Goal: Navigation & Orientation: Find specific page/section

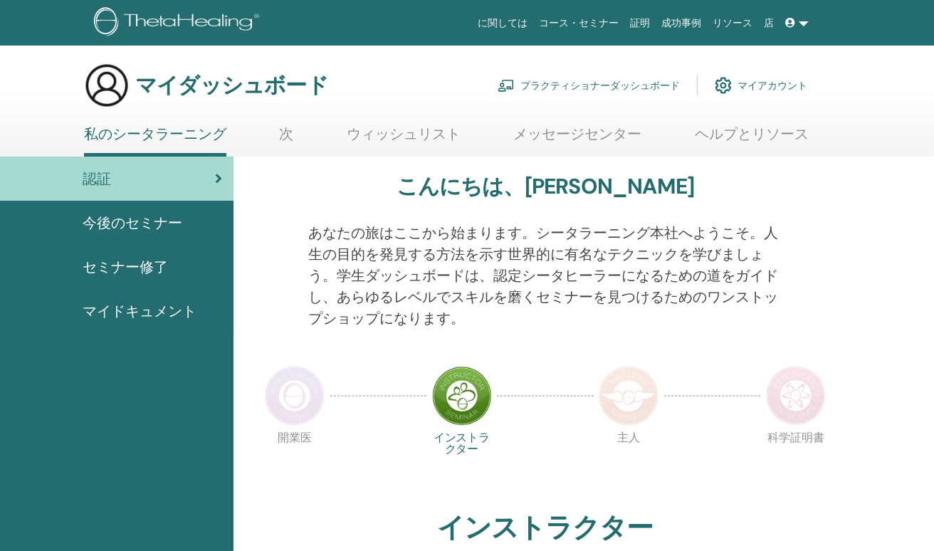
click at [858, 80] on div "マイダッシュボード プラクティショナーダッシュボード マイアカウント" at bounding box center [492, 86] width 884 height 46
click at [567, 132] on link "メッセージセンター" at bounding box center [578, 139] width 128 height 28
click at [162, 226] on span "今後のセミナー" at bounding box center [133, 222] width 100 height 21
click at [208, 179] on div "認証" at bounding box center [116, 178] width 211 height 21
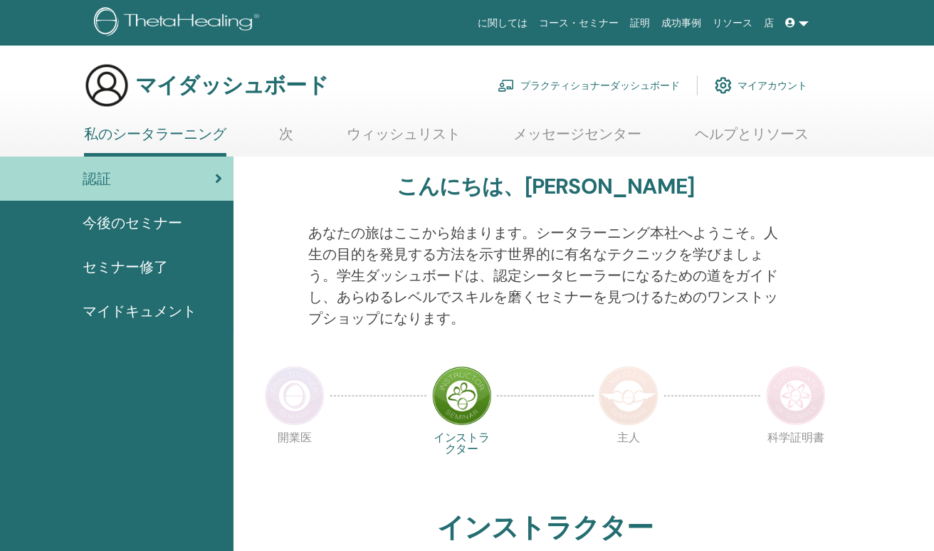
click at [94, 178] on span "認証" at bounding box center [97, 178] width 28 height 21
click at [590, 343] on div "あなたの旅はここから始まります。シータラーニング本社へようこそ。人生の目的を発見する方法を示す世界的に有名なテクニックを学びましょう。学生ダッシュボードは、認…" at bounding box center [545, 284] width 495 height 124
click at [209, 177] on div "認証" at bounding box center [116, 178] width 211 height 21
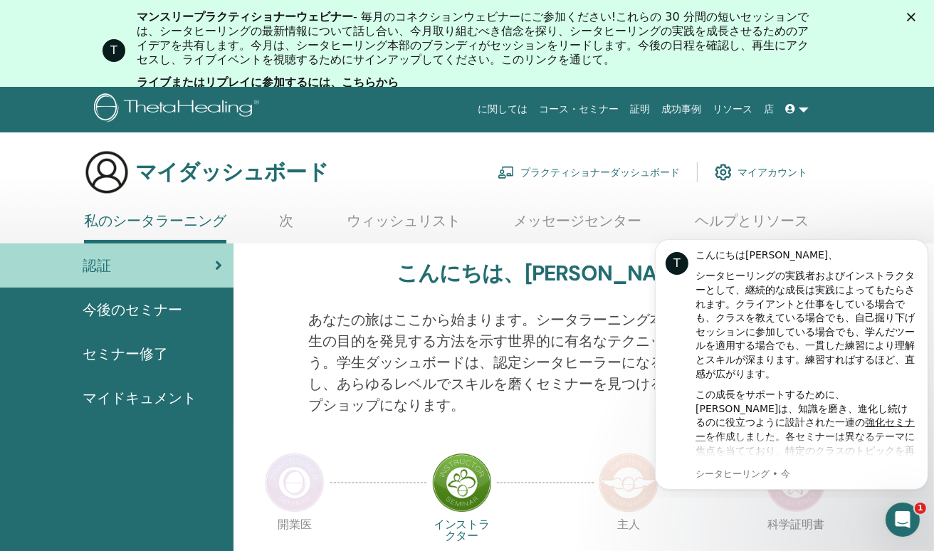
click at [764, 174] on font "マイアカウント" at bounding box center [772, 172] width 70 height 13
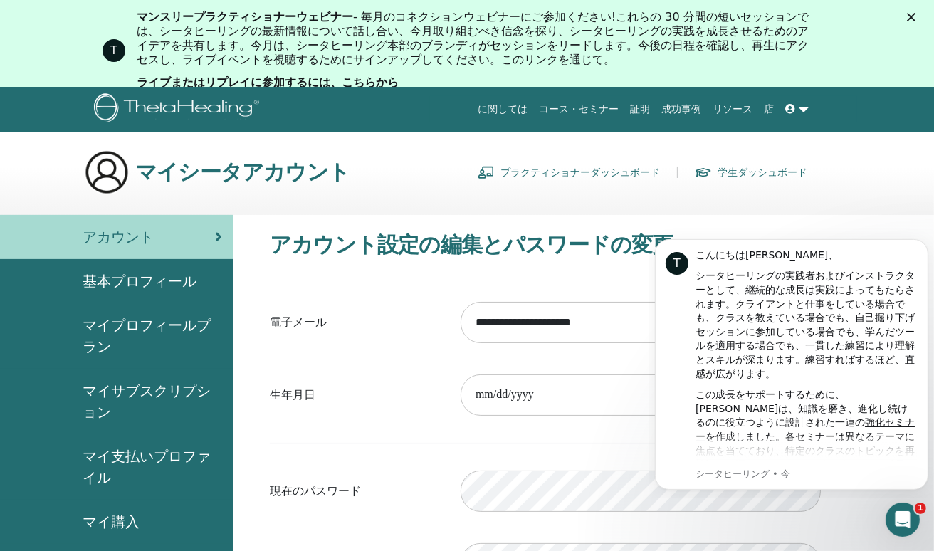
click at [601, 111] on link "コース・セミナー" at bounding box center [579, 109] width 91 height 26
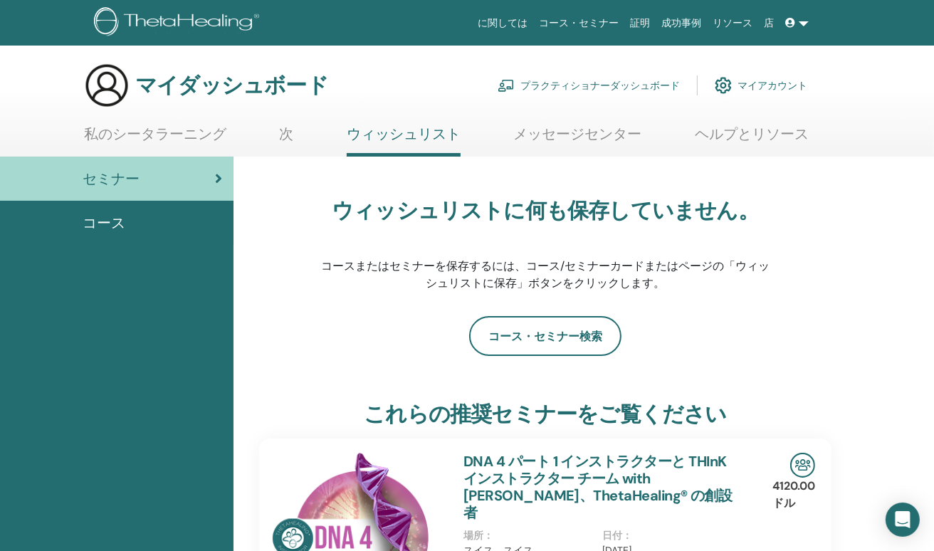
click at [152, 228] on div "コース" at bounding box center [116, 222] width 211 height 21
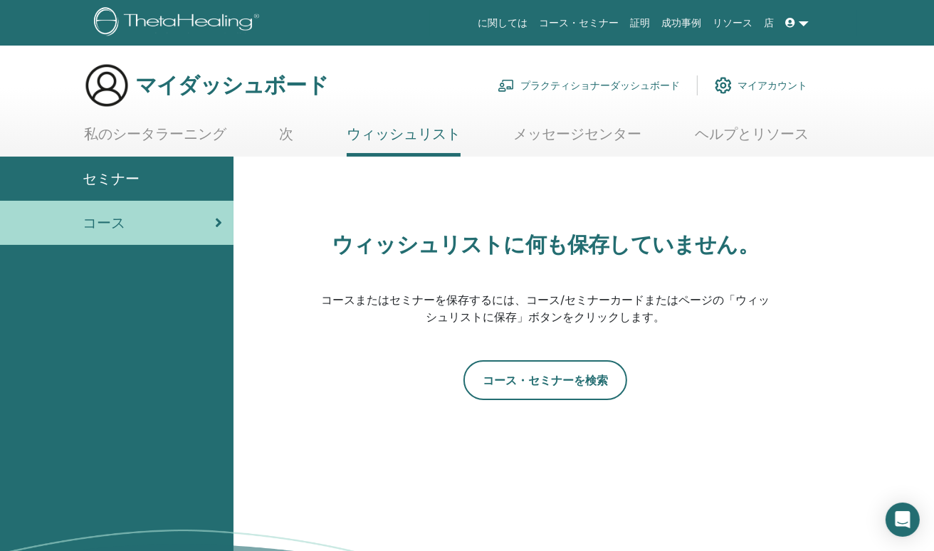
click at [612, 25] on link "コース・セミナー" at bounding box center [579, 23] width 91 height 26
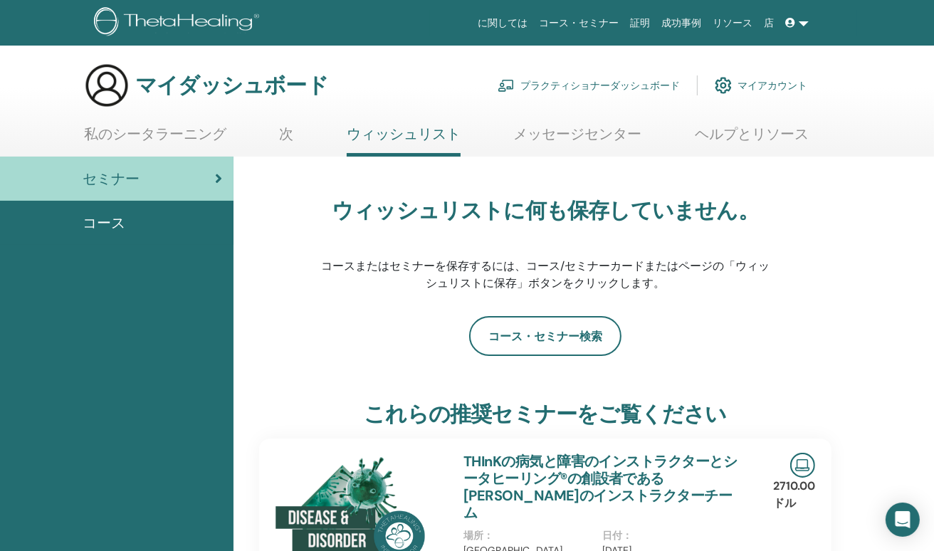
click at [770, 83] on font "マイアカウント" at bounding box center [772, 85] width 70 height 13
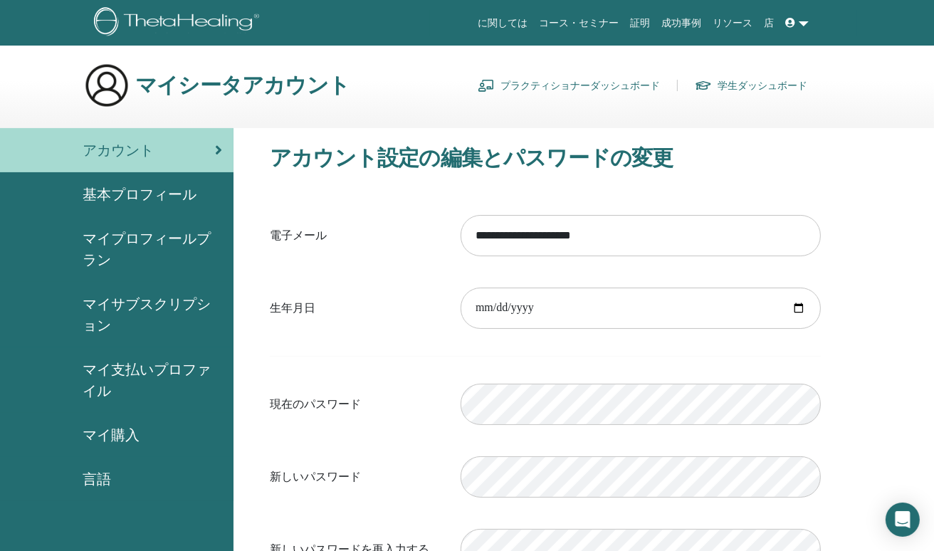
click at [139, 300] on span "マイサブスクリプション" at bounding box center [153, 314] width 140 height 43
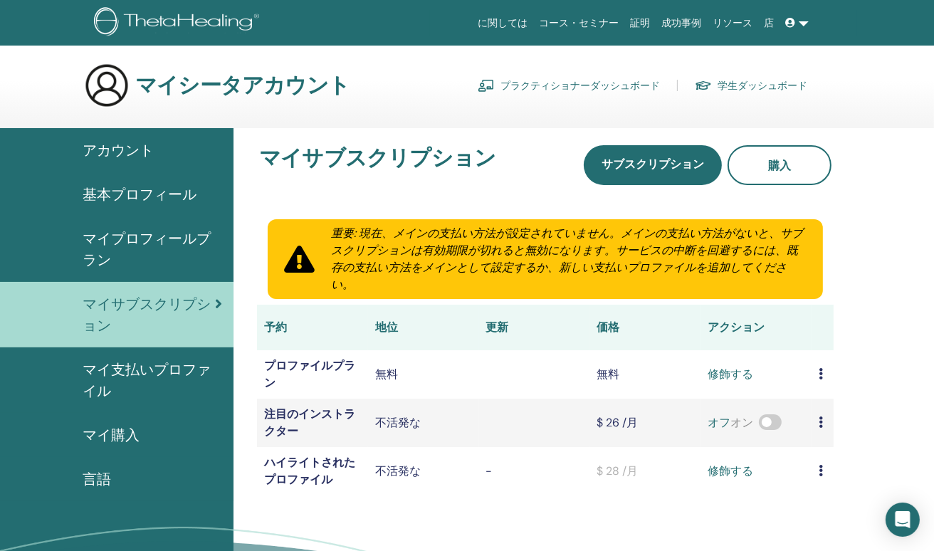
click at [95, 487] on span "言語" at bounding box center [97, 478] width 28 height 21
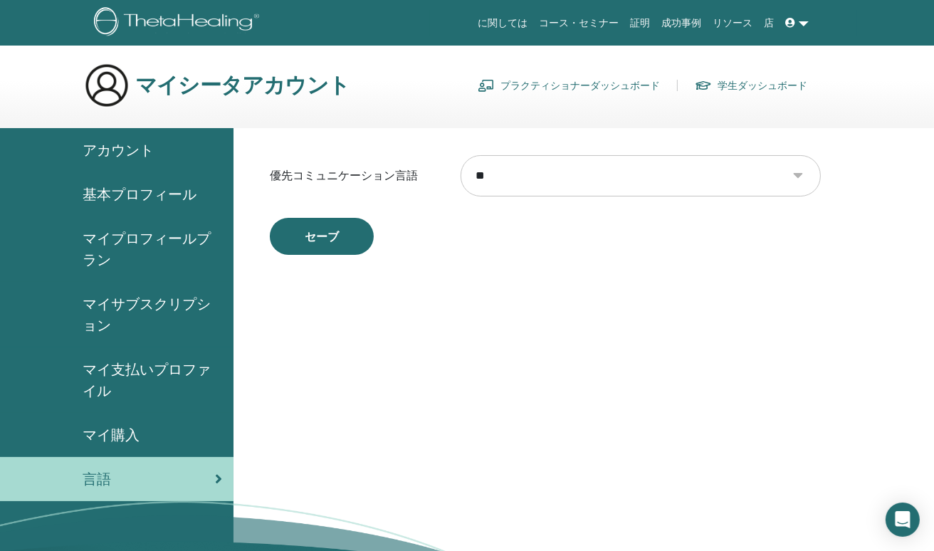
click at [95, 487] on span "言語" at bounding box center [97, 478] width 28 height 21
click at [799, 177] on select "** **** ***** *** ****** **** ****** ***** ***** ***** ***** ****** *** ****** …" at bounding box center [641, 175] width 360 height 41
select select "***"
click at [461, 155] on select "** **** ***** *** ****** **** ****** ***** ***** ***** ***** ****** *** ****** …" at bounding box center [641, 175] width 360 height 41
click at [798, 26] on span at bounding box center [792, 22] width 13 height 11
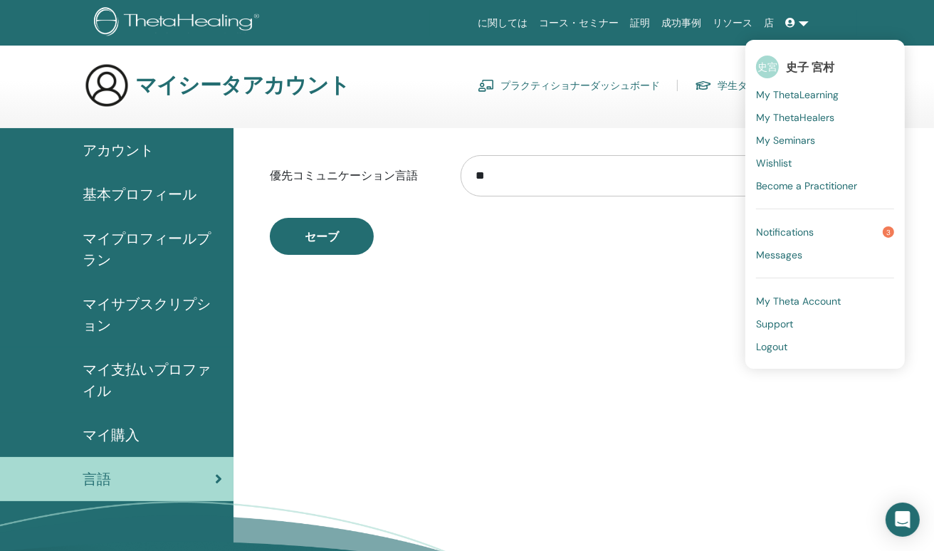
click at [807, 68] on span "史子 宮村" at bounding box center [810, 67] width 48 height 15
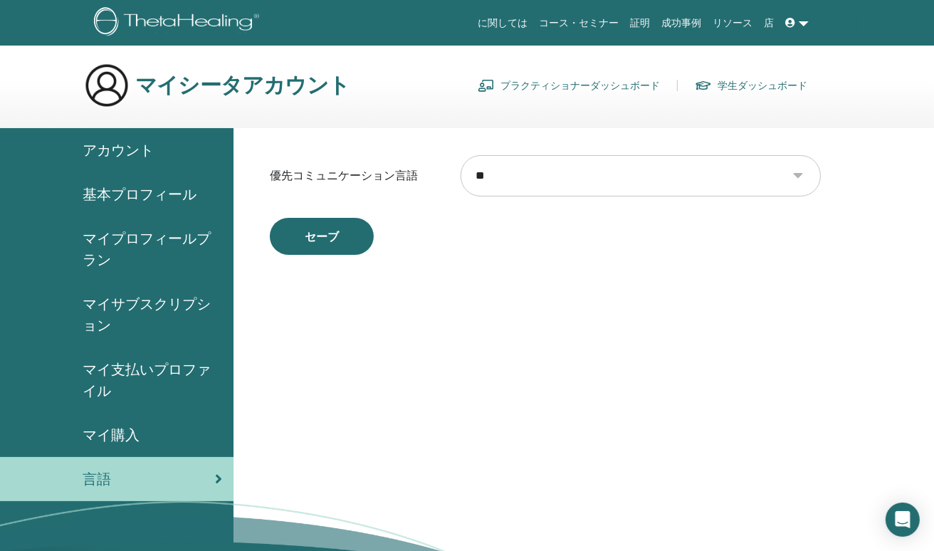
click at [534, 25] on link "に関しては" at bounding box center [503, 23] width 61 height 26
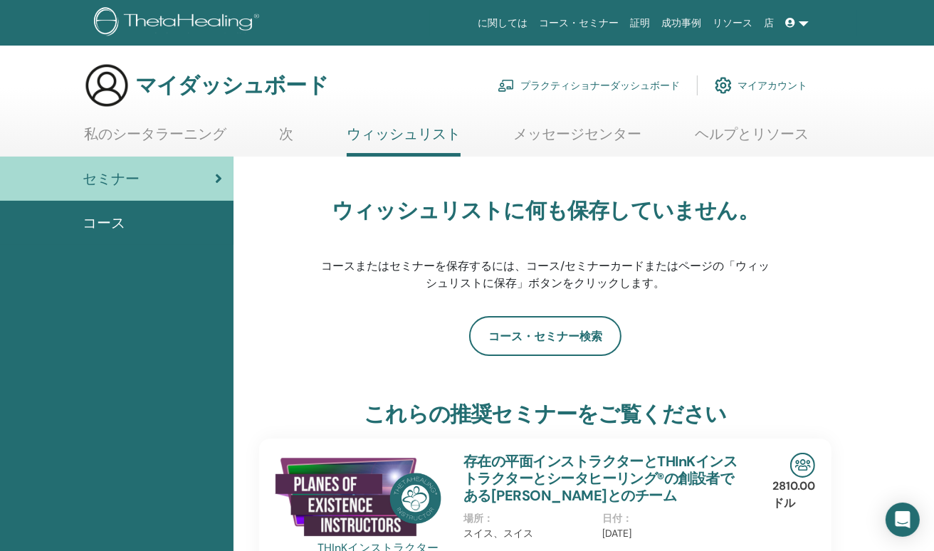
click at [767, 80] on font "マイアカウント" at bounding box center [772, 85] width 70 height 13
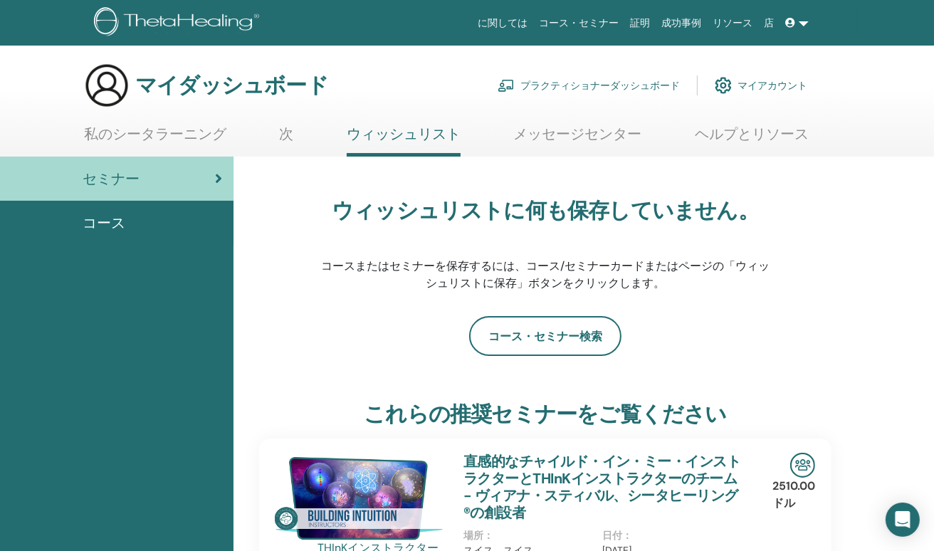
click at [287, 136] on link "次" at bounding box center [287, 139] width 14 height 28
click at [177, 137] on link "私のシータラーニング" at bounding box center [155, 139] width 142 height 28
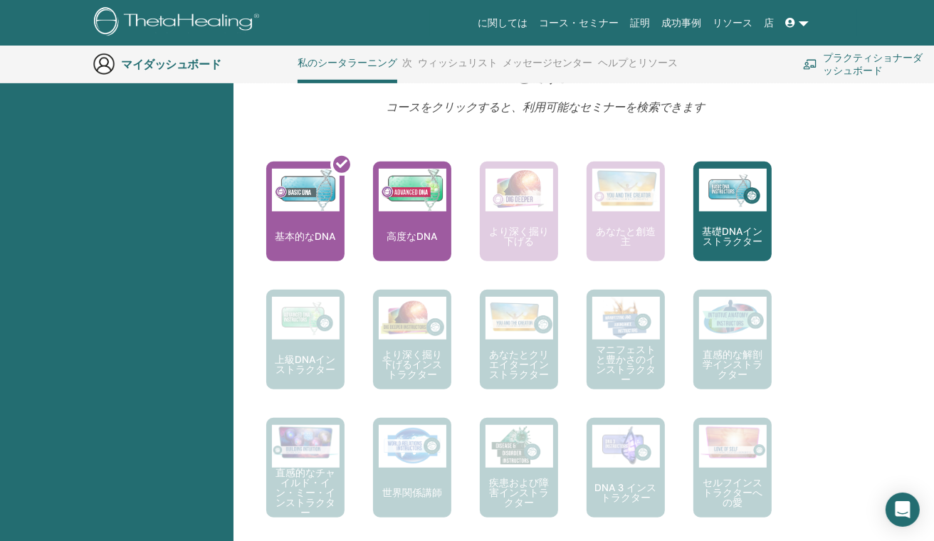
scroll to position [565, 0]
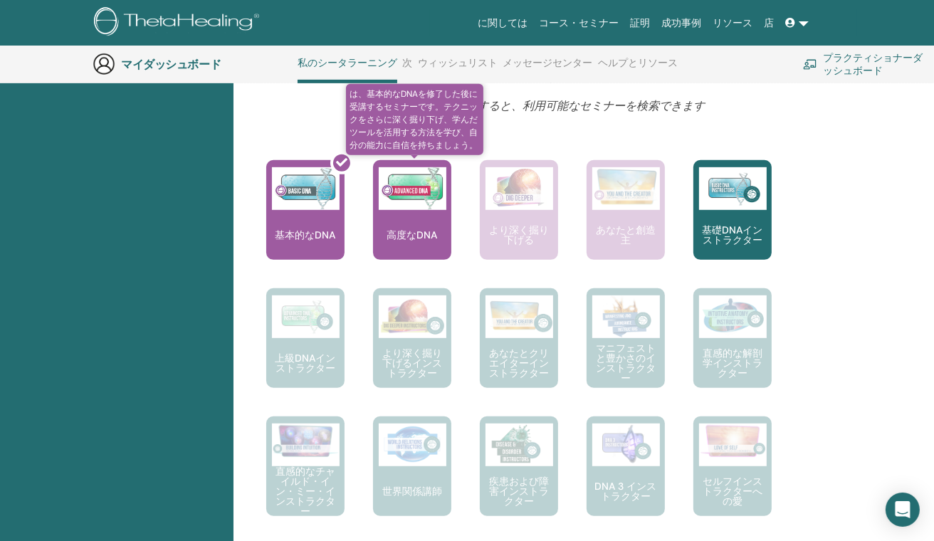
click at [404, 223] on div "高度なDNA" at bounding box center [412, 210] width 78 height 100
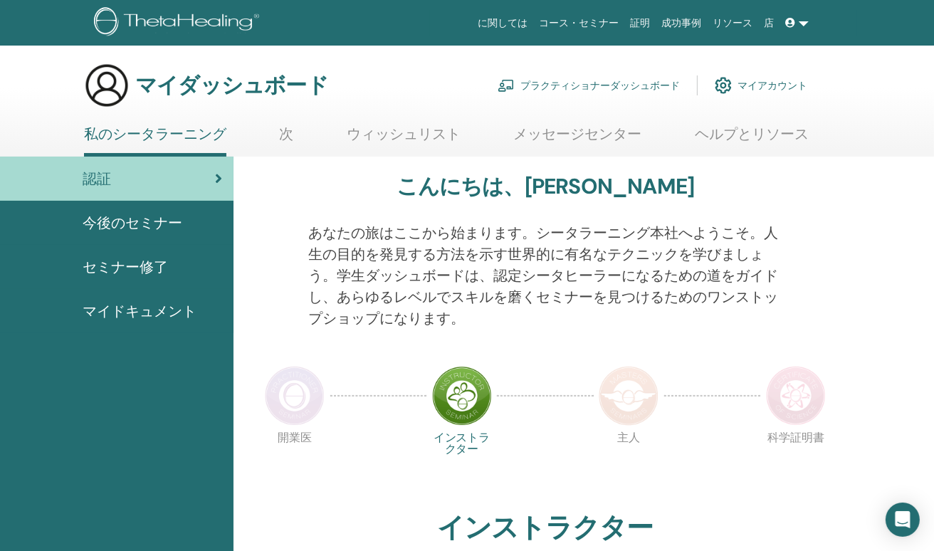
click at [142, 267] on span "セミナー修了" at bounding box center [125, 266] width 85 height 21
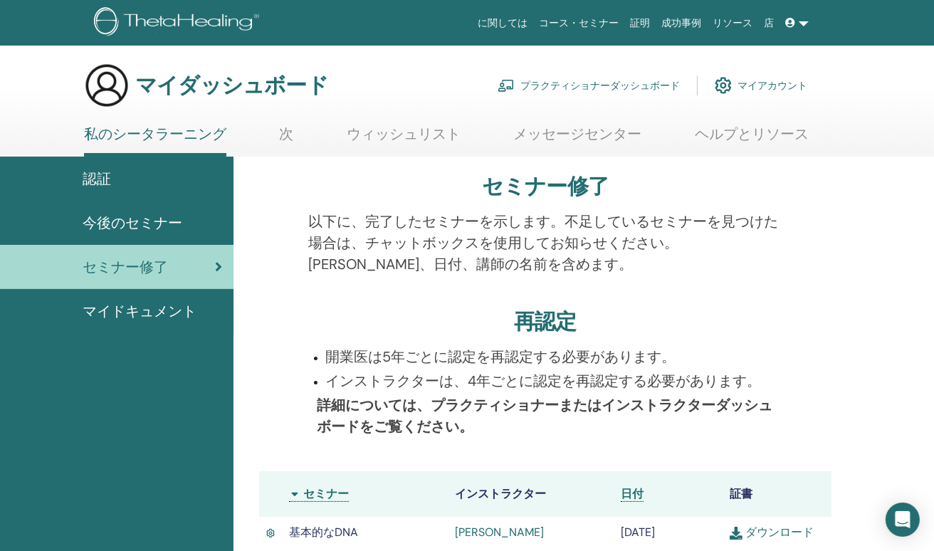
click at [747, 88] on font "マイアカウント" at bounding box center [772, 85] width 70 height 13
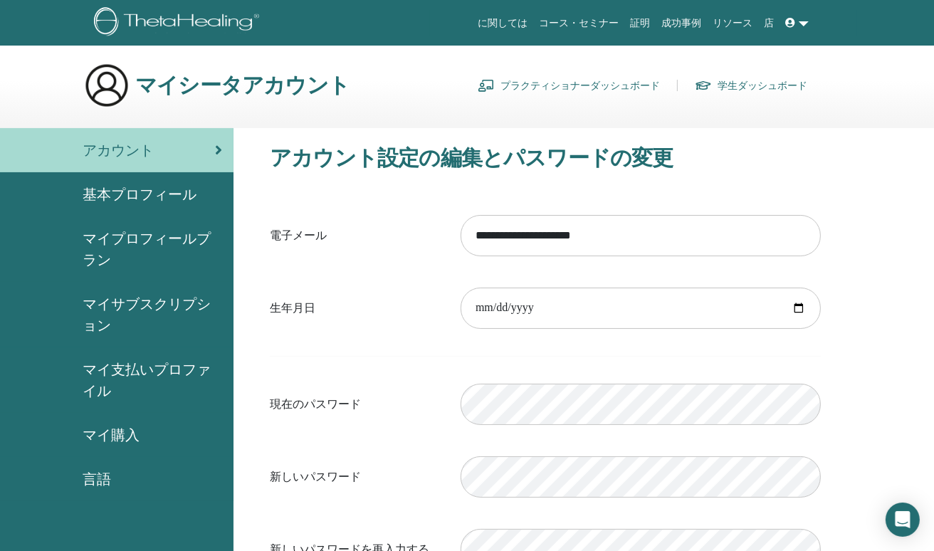
click at [131, 194] on span "基本プロフィール" at bounding box center [140, 194] width 114 height 21
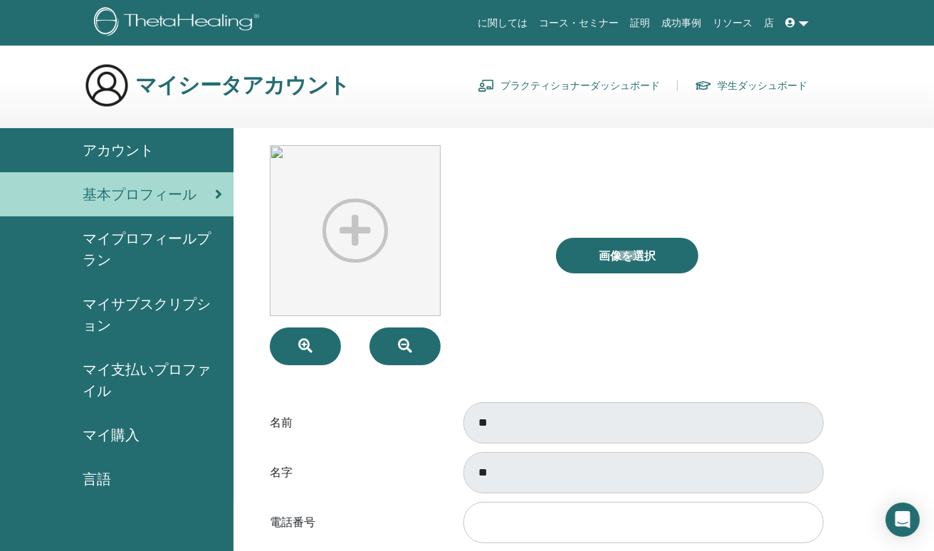
click at [142, 243] on span "マイプロフィールプラン" at bounding box center [153, 249] width 140 height 43
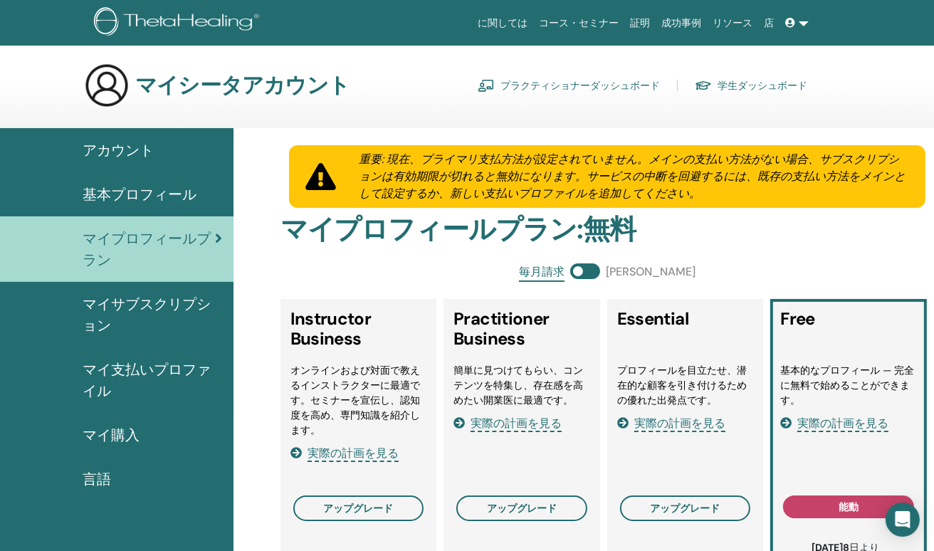
click at [156, 145] on div "アカウント" at bounding box center [116, 150] width 211 height 21
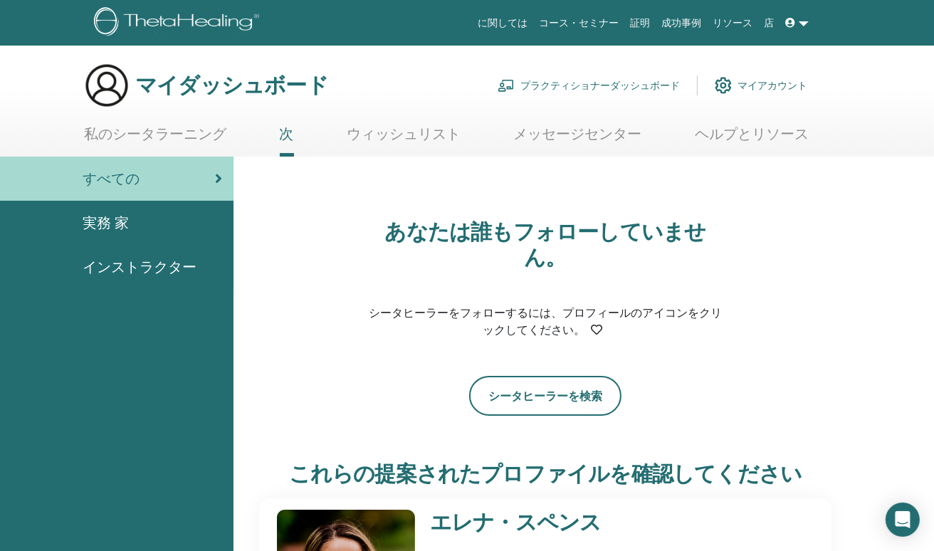
click at [140, 129] on link "私のシータラーニング" at bounding box center [155, 139] width 142 height 28
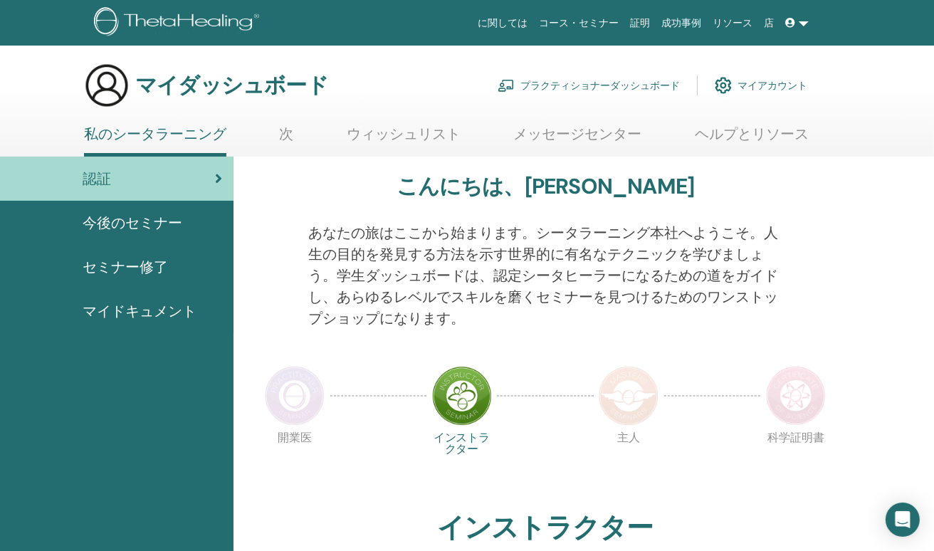
click at [143, 222] on span "今後のセミナー" at bounding box center [133, 222] width 100 height 21
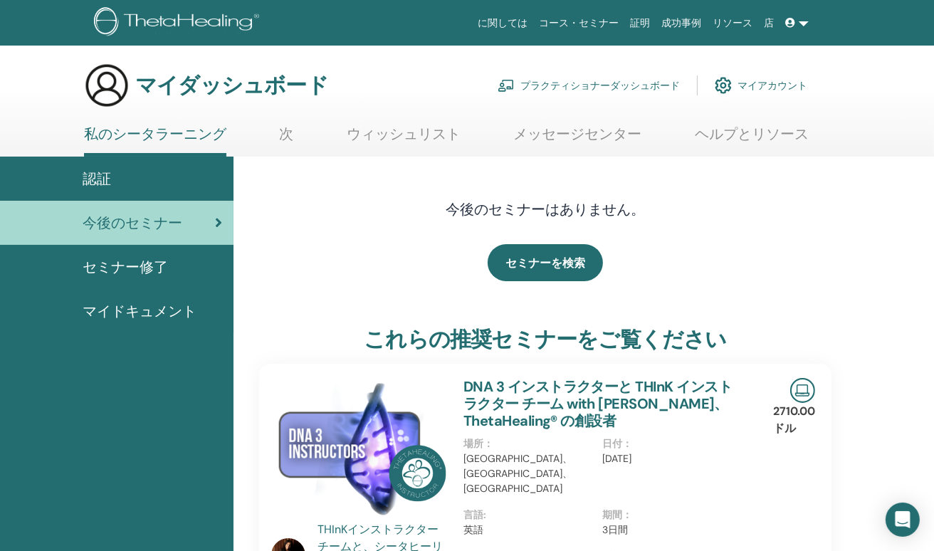
click at [142, 273] on span "セミナー修了" at bounding box center [125, 266] width 85 height 21
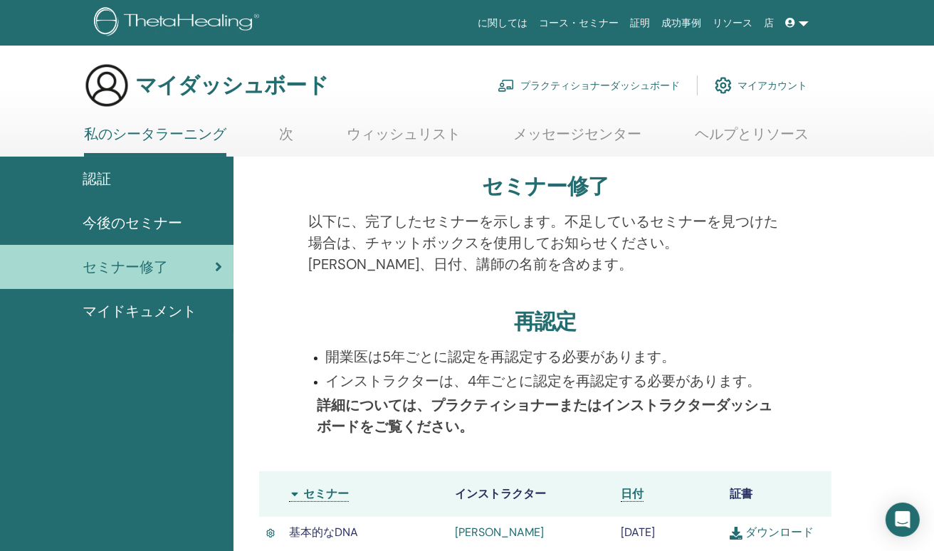
click at [801, 26] on link at bounding box center [797, 23] width 34 height 26
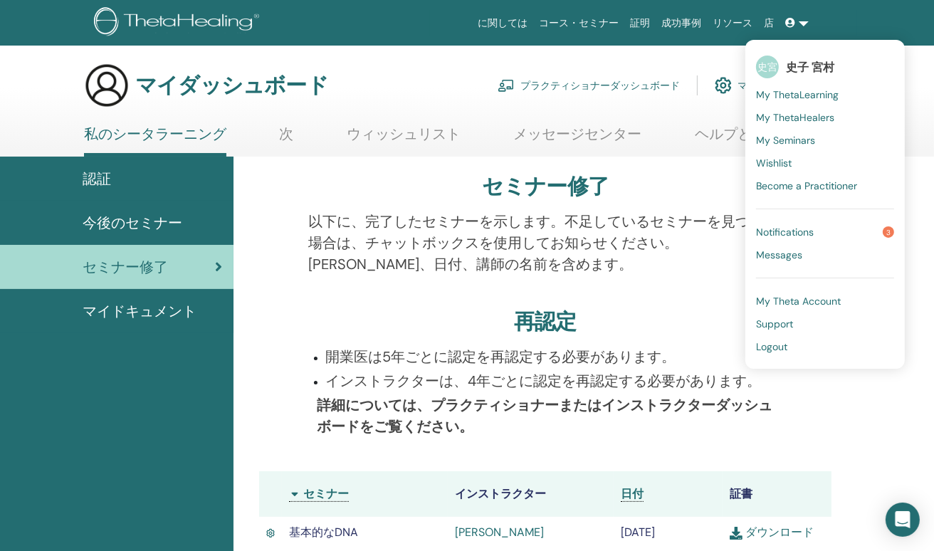
click at [918, 63] on div "マイダッシュボード プラクティショナーダッシュボード マイアカウント" at bounding box center [492, 86] width 884 height 46
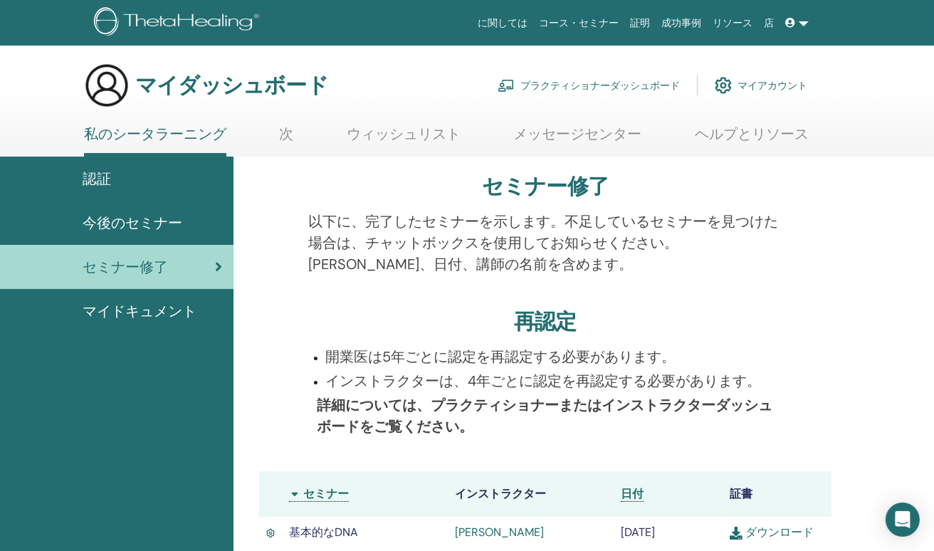
click at [107, 179] on span "認証" at bounding box center [97, 178] width 28 height 21
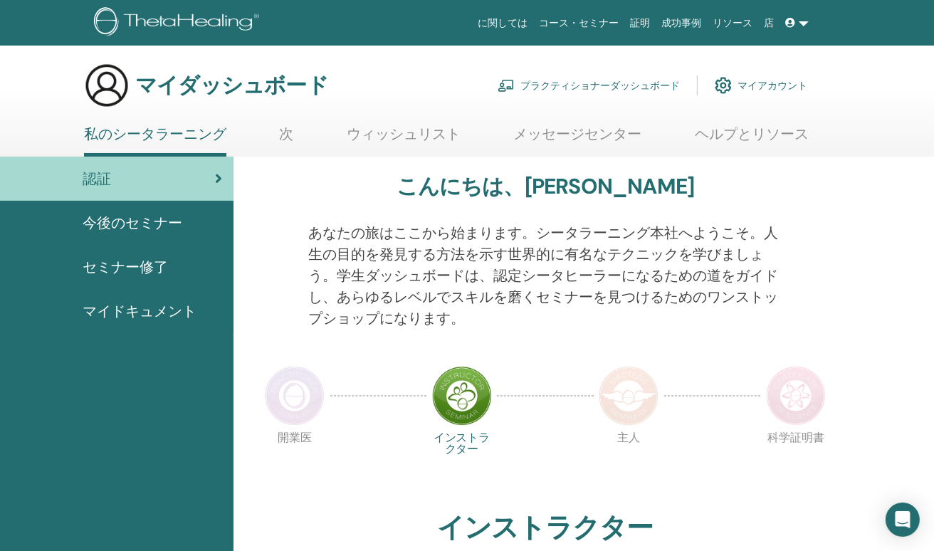
click at [594, 83] on font "プラクティショナーダッシュボード" at bounding box center [599, 85] width 159 height 13
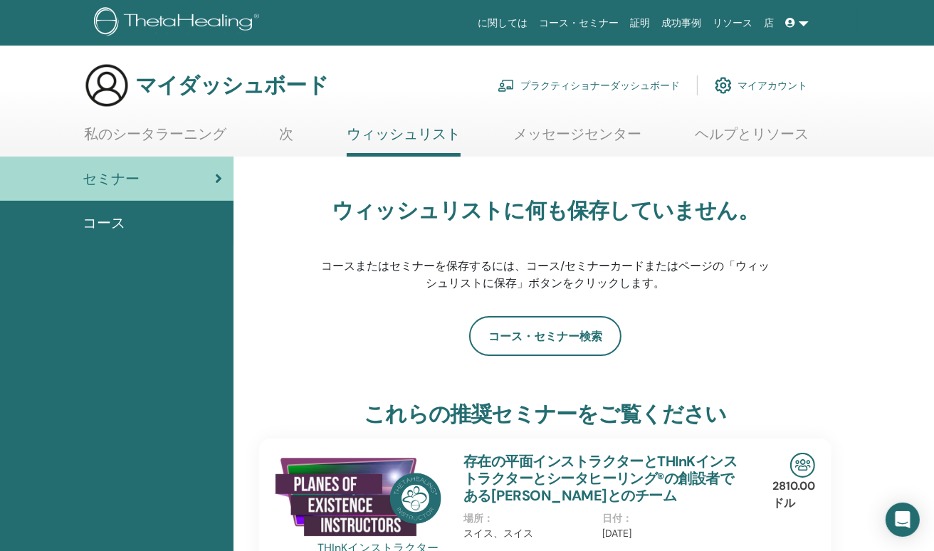
click at [144, 135] on link "私のシータラーニング" at bounding box center [155, 139] width 142 height 28
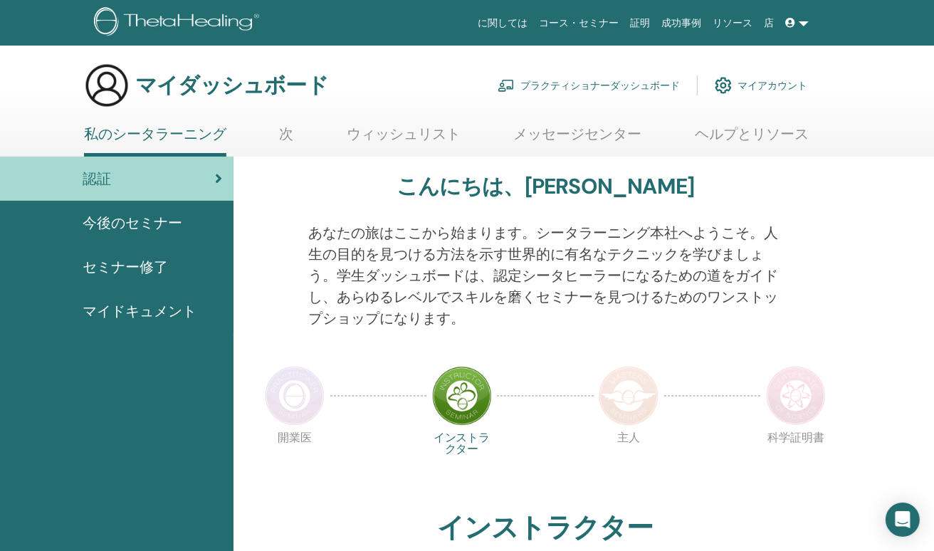
click at [458, 407] on img at bounding box center [462, 396] width 60 height 60
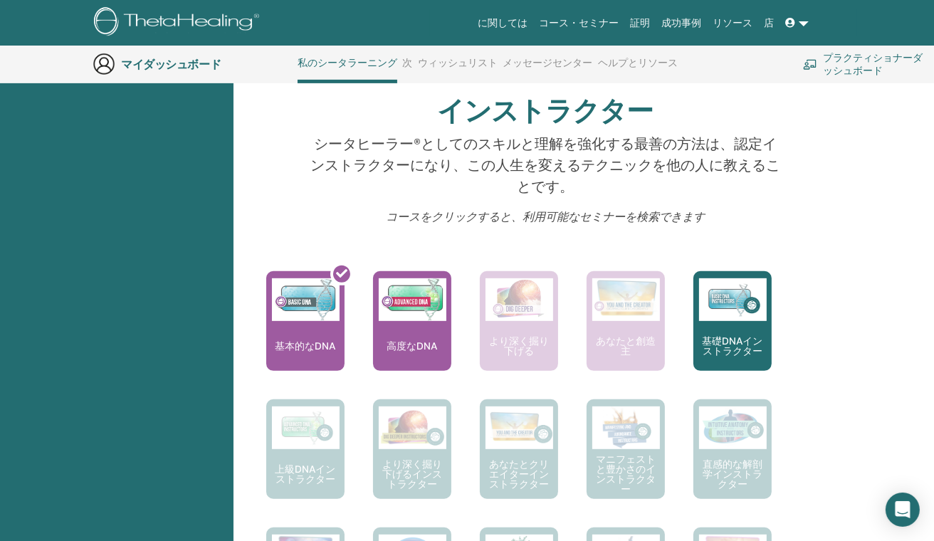
scroll to position [456, 0]
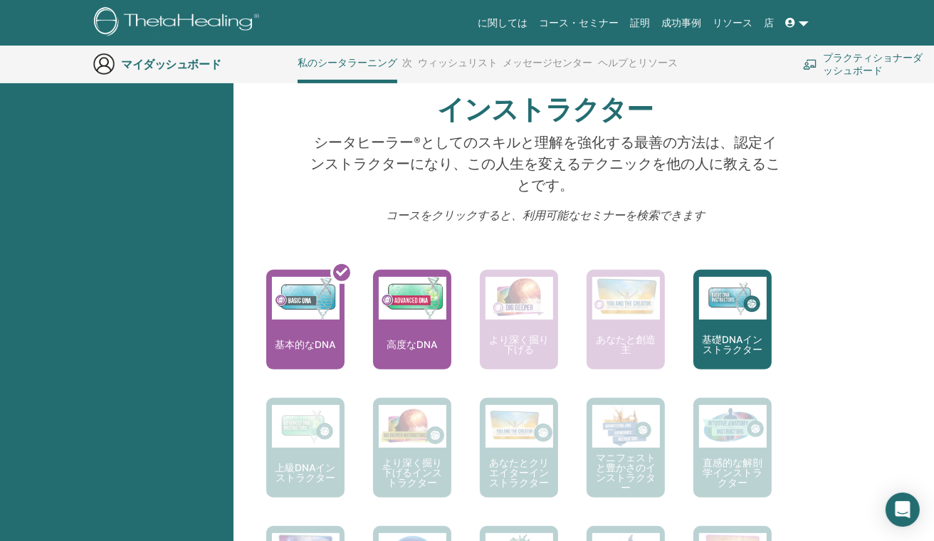
click at [409, 61] on link "次" at bounding box center [408, 68] width 10 height 23
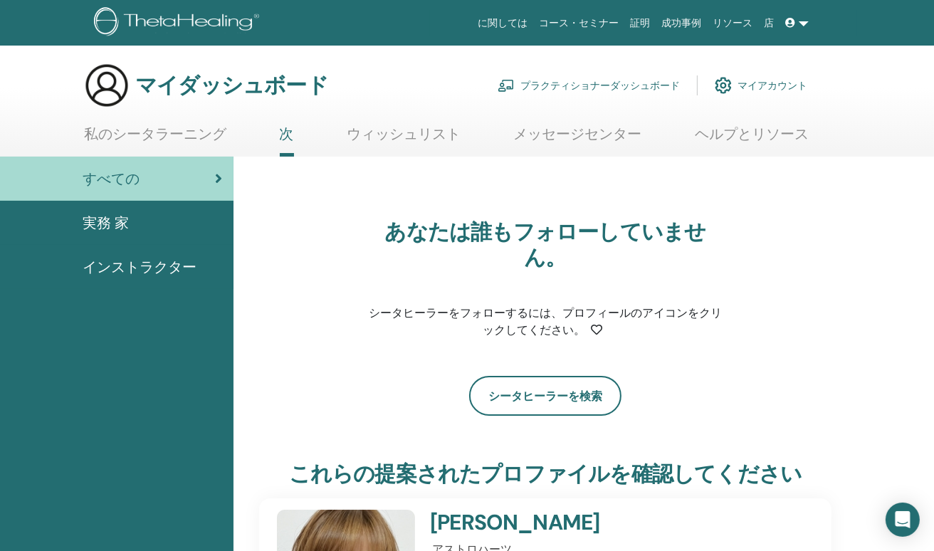
click at [384, 135] on link "ウィッシュリスト" at bounding box center [404, 139] width 114 height 28
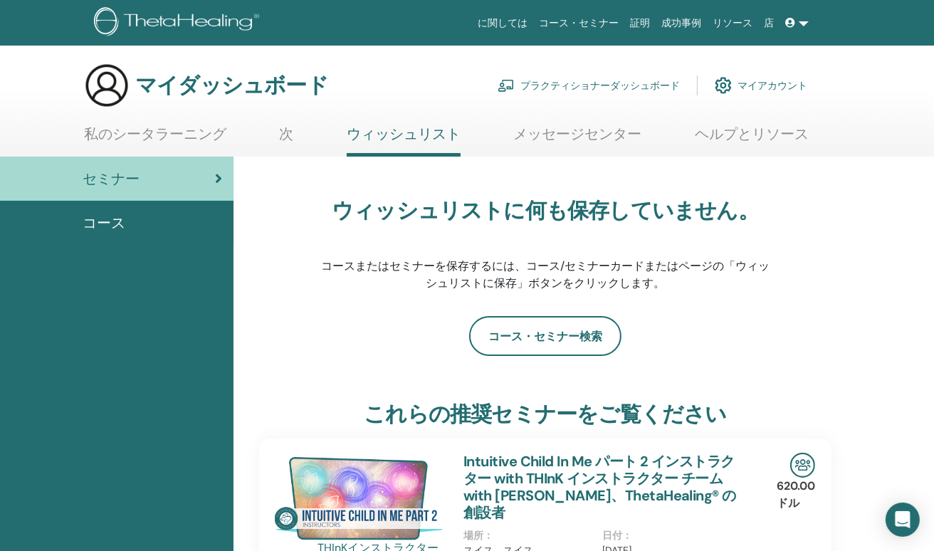
click at [564, 141] on link "メッセージセンター" at bounding box center [578, 139] width 128 height 28
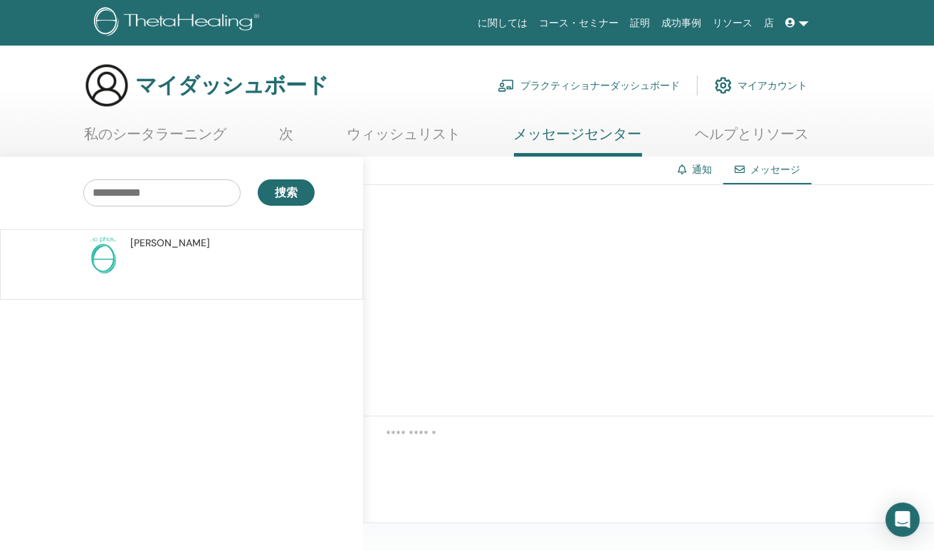
click at [718, 144] on link "ヘルプとリソース" at bounding box center [752, 139] width 114 height 28
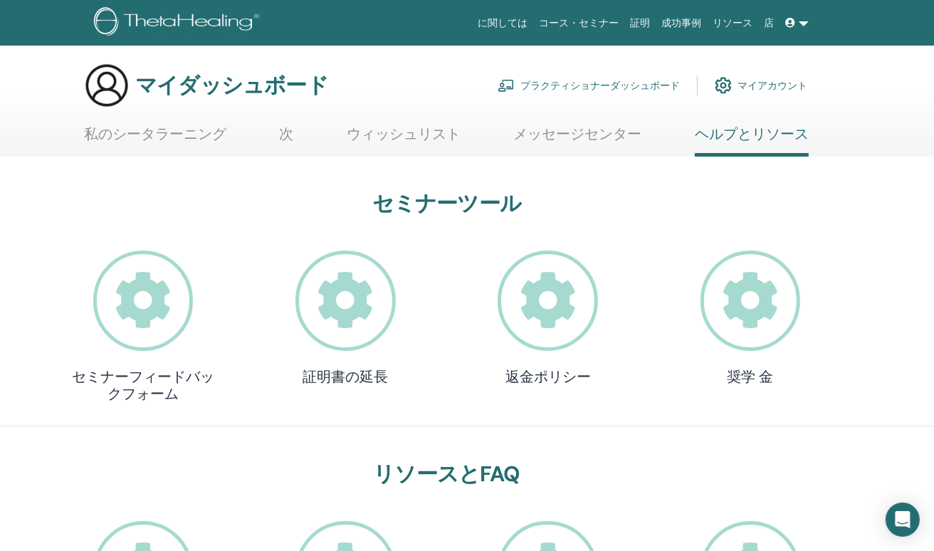
click at [777, 85] on font "マイアカウント" at bounding box center [772, 85] width 70 height 13
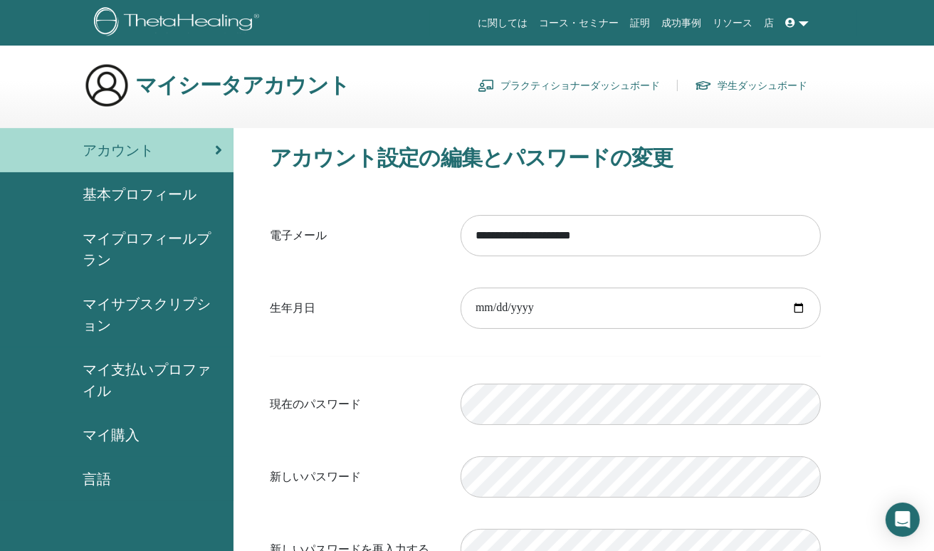
click at [129, 440] on span "マイ購入" at bounding box center [111, 434] width 57 height 21
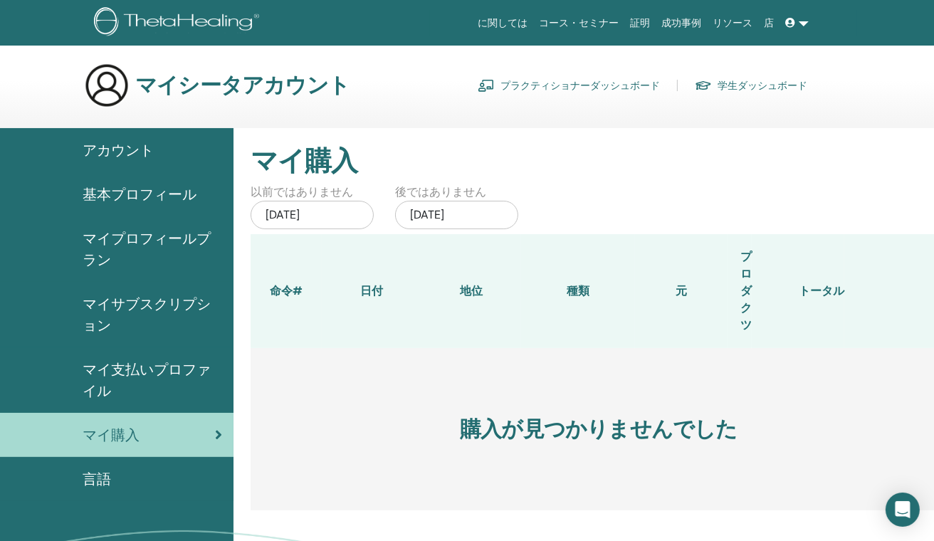
click at [139, 149] on span "アカウント" at bounding box center [118, 150] width 71 height 21
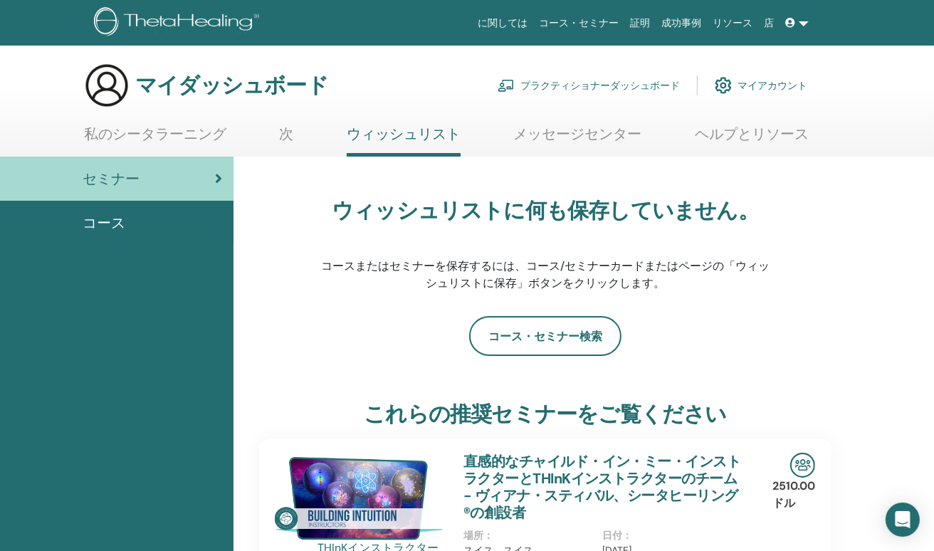
click at [651, 83] on font "プラクティショナーダッシュボード" at bounding box center [599, 85] width 159 height 13
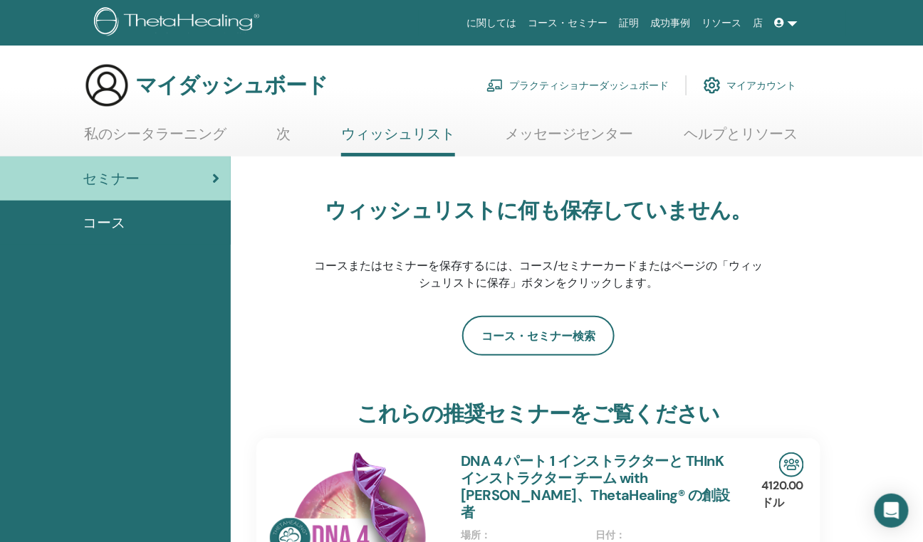
click at [757, 85] on font "マイアカウント" at bounding box center [761, 85] width 70 height 13
